Goal: Task Accomplishment & Management: Manage account settings

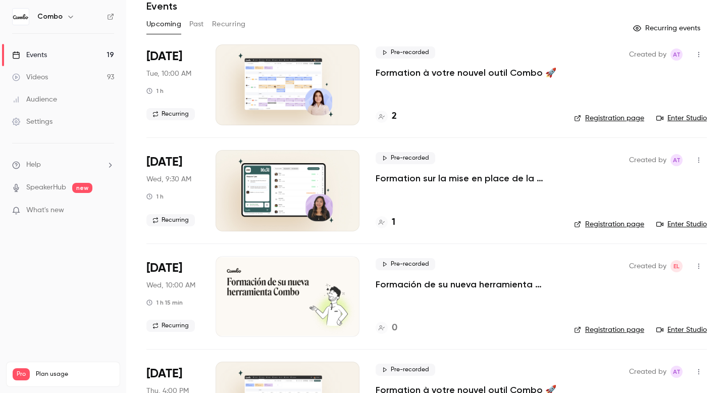
scroll to position [50, 0]
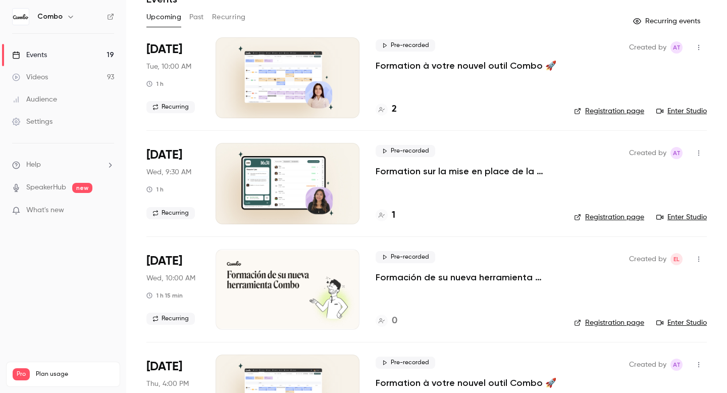
click at [598, 318] on link "Registration page" at bounding box center [609, 323] width 70 height 10
click at [700, 260] on icon "button" at bounding box center [699, 259] width 8 height 7
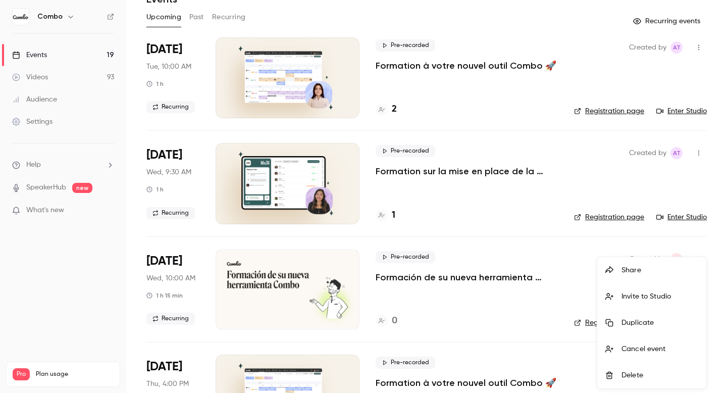
click at [214, 311] on div at bounding box center [363, 196] width 727 height 393
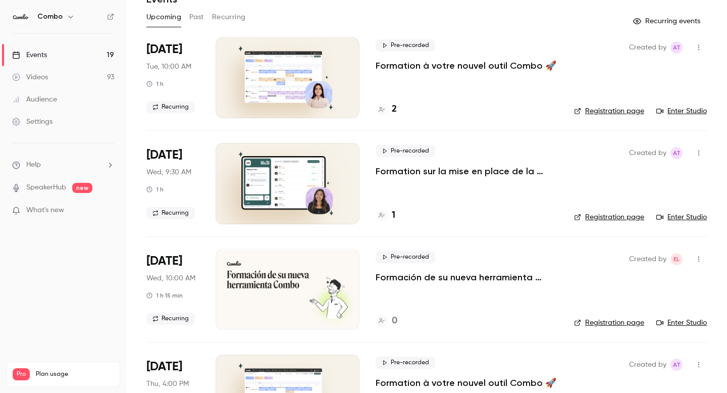
click at [163, 284] on div "[DATE] Wed, 10:00 AM 1 h 15 min Recurring" at bounding box center [172, 289] width 53 height 81
click at [301, 281] on div at bounding box center [288, 289] width 144 height 81
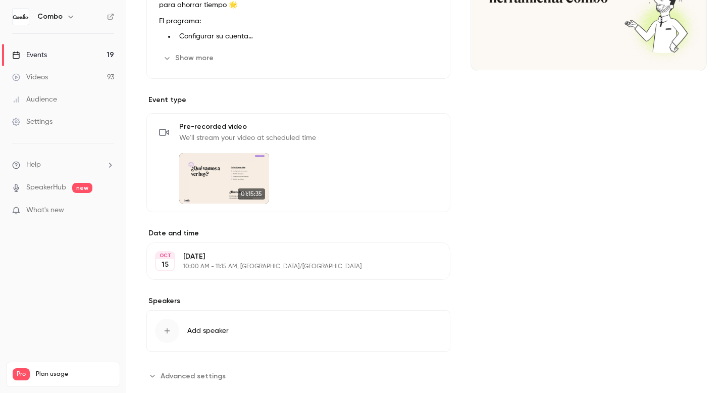
scroll to position [186, 0]
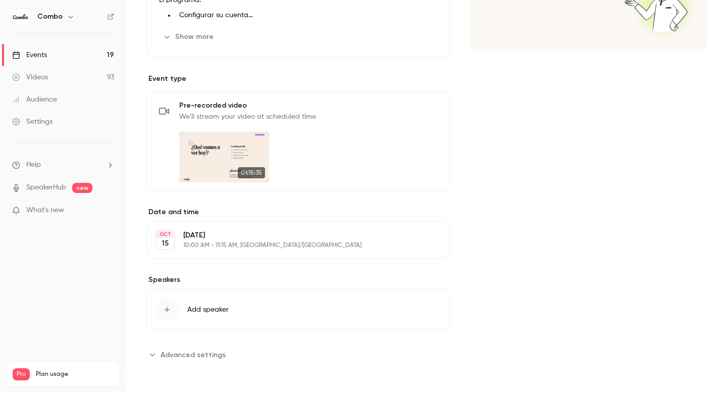
click at [277, 249] on p "10:00 AM - 11:15 AM, [GEOGRAPHIC_DATA]/[GEOGRAPHIC_DATA]" at bounding box center [290, 245] width 214 height 8
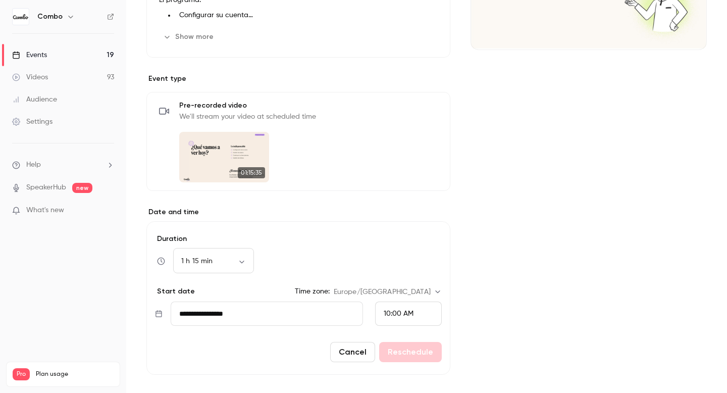
click at [279, 312] on input "**********" at bounding box center [267, 314] width 192 height 24
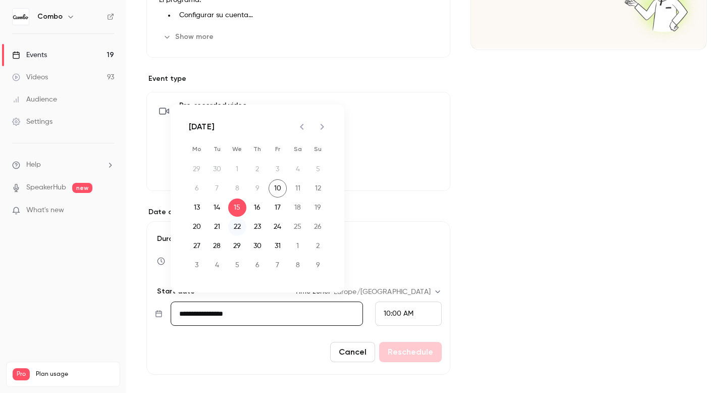
click at [239, 224] on button "22" at bounding box center [237, 227] width 18 height 18
type input "**********"
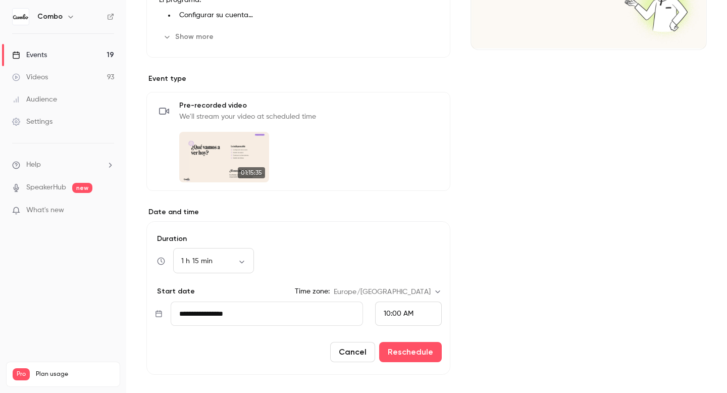
click at [394, 362] on form "**********" at bounding box center [298, 298] width 304 height 154
click at [401, 351] on button "Reschedule" at bounding box center [410, 352] width 63 height 20
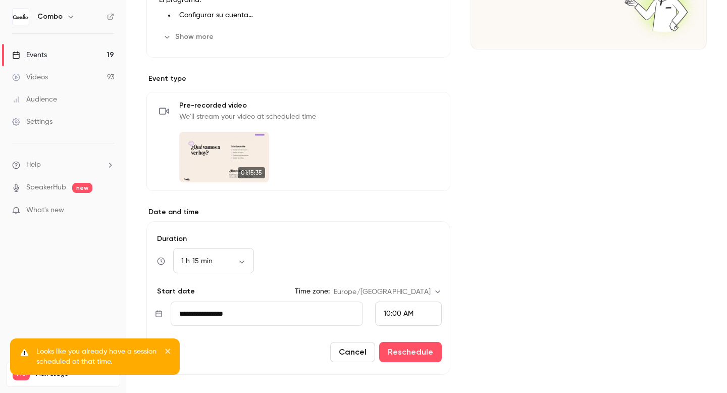
click at [352, 355] on button "Cancel" at bounding box center [352, 352] width 45 height 20
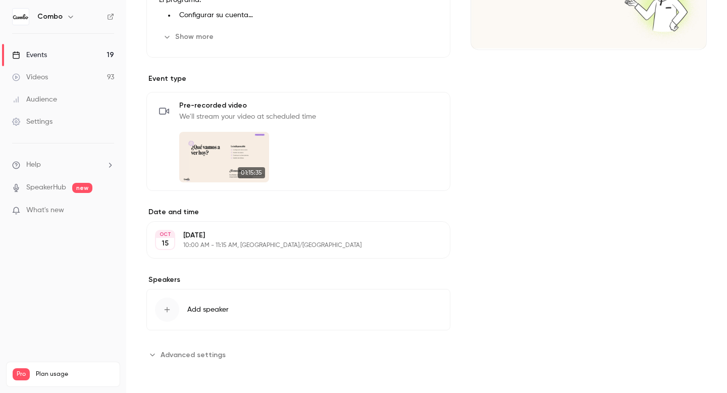
click at [253, 240] on p "[DATE]" at bounding box center [290, 235] width 214 height 10
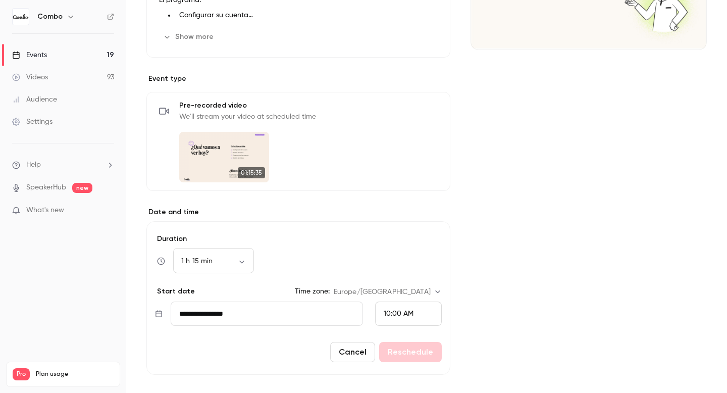
click at [274, 317] on input "**********" at bounding box center [267, 314] width 192 height 24
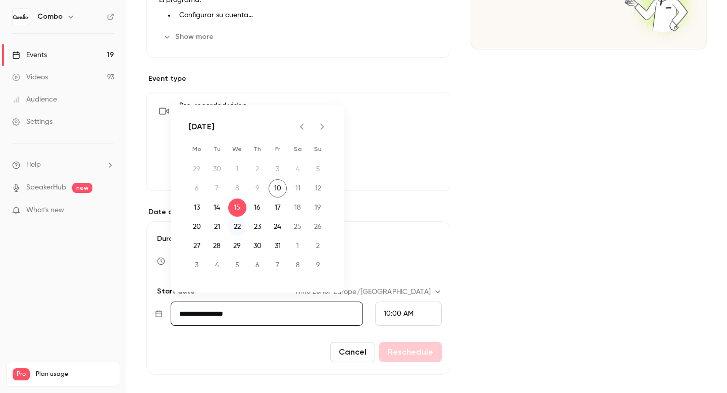
click at [238, 229] on button "22" at bounding box center [237, 227] width 18 height 18
type input "**********"
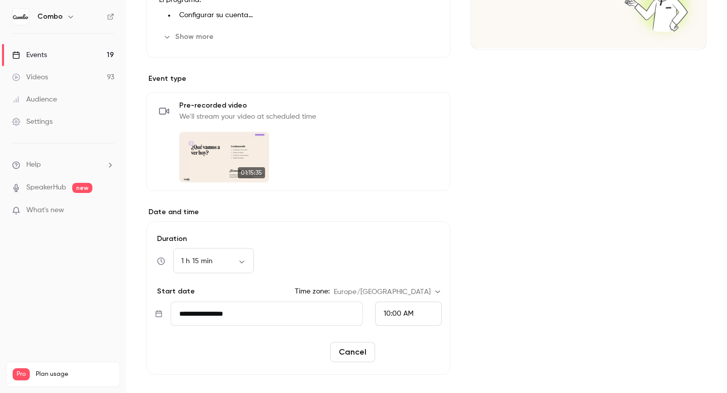
click at [426, 352] on button "Reschedule" at bounding box center [410, 352] width 63 height 20
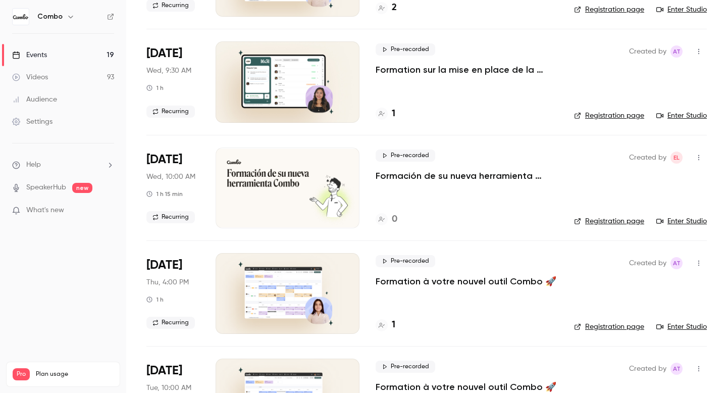
scroll to position [142, 0]
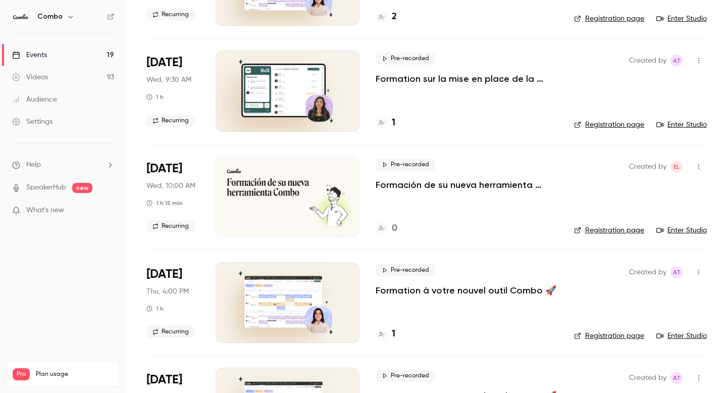
click at [701, 163] on icon "button" at bounding box center [699, 166] width 8 height 7
click at [635, 297] on div "Delete" at bounding box center [660, 297] width 77 height 10
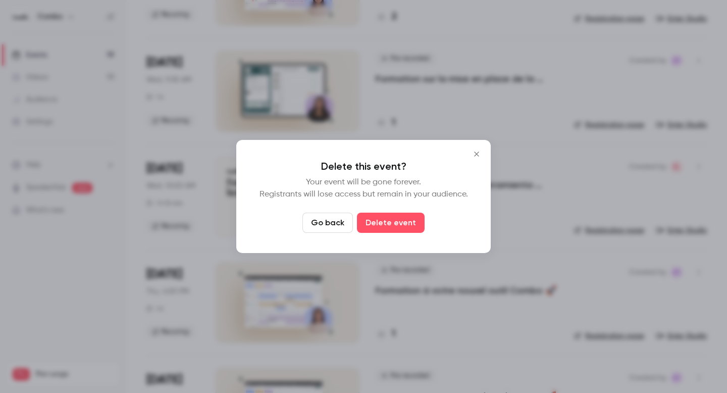
click at [475, 153] on icon "Close" at bounding box center [476, 154] width 5 height 5
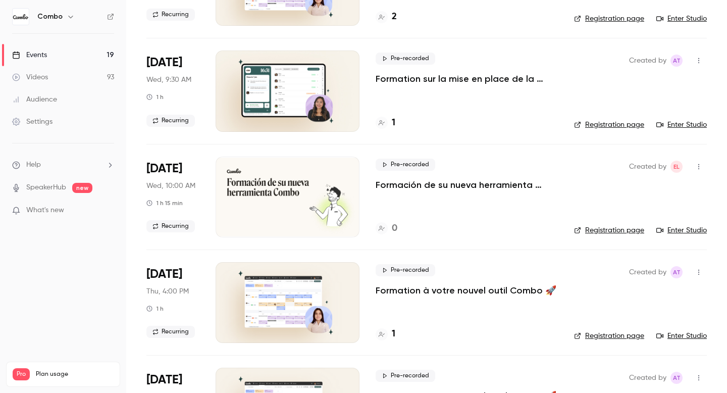
click at [181, 191] on div "[DATE] Wed, 10:00 AM 1 h 15 min Recurring" at bounding box center [172, 197] width 53 height 81
click at [508, 204] on div "Pre-recorded Formación de su nueva herramienta Combo 🚀 0" at bounding box center [467, 197] width 182 height 81
click at [289, 195] on div at bounding box center [288, 197] width 144 height 81
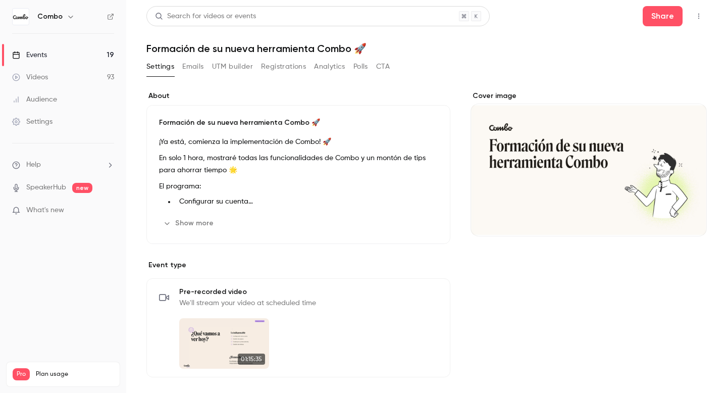
click at [697, 18] on icon "button" at bounding box center [699, 16] width 8 height 7
click at [537, 53] on div at bounding box center [363, 196] width 727 height 393
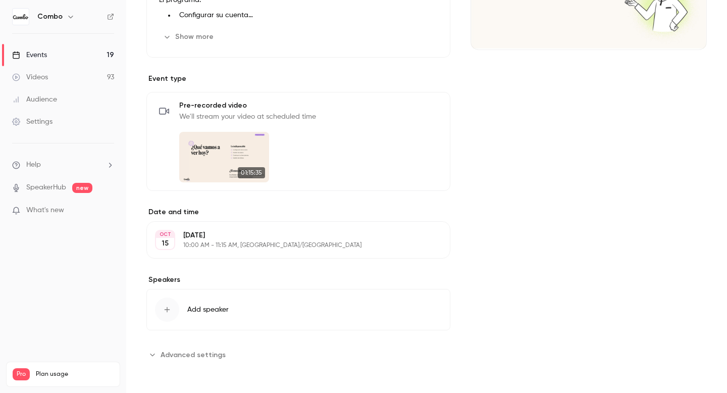
click at [423, 239] on button "Edit" at bounding box center [423, 240] width 37 height 16
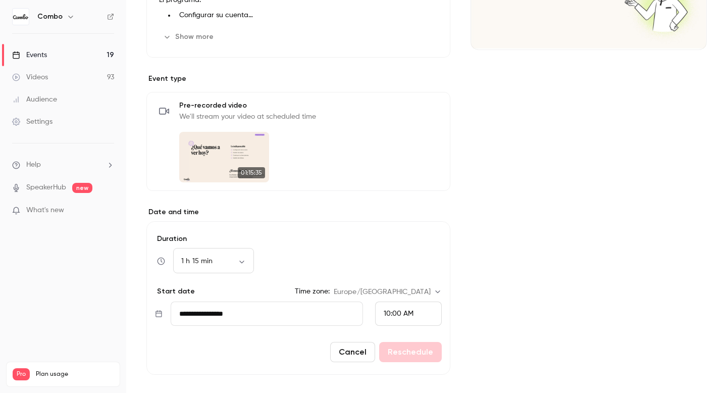
click at [161, 316] on icon at bounding box center [159, 313] width 6 height 7
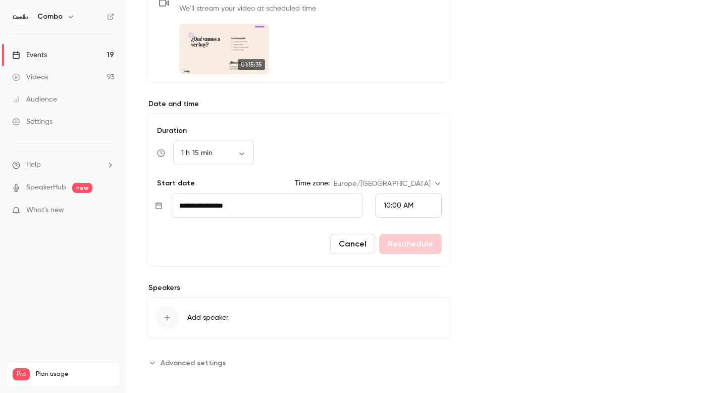
scroll to position [303, 0]
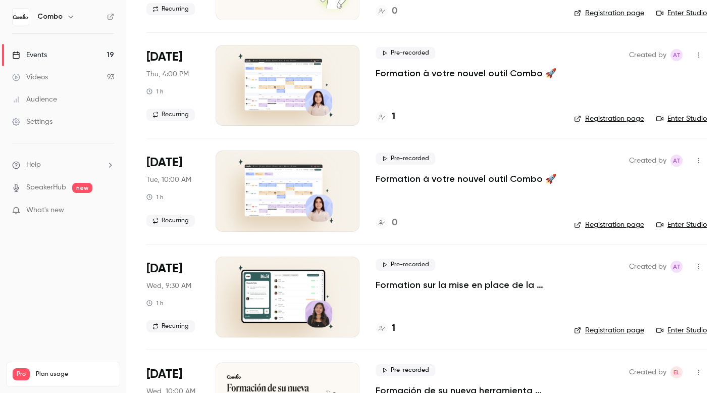
scroll to position [422, 0]
